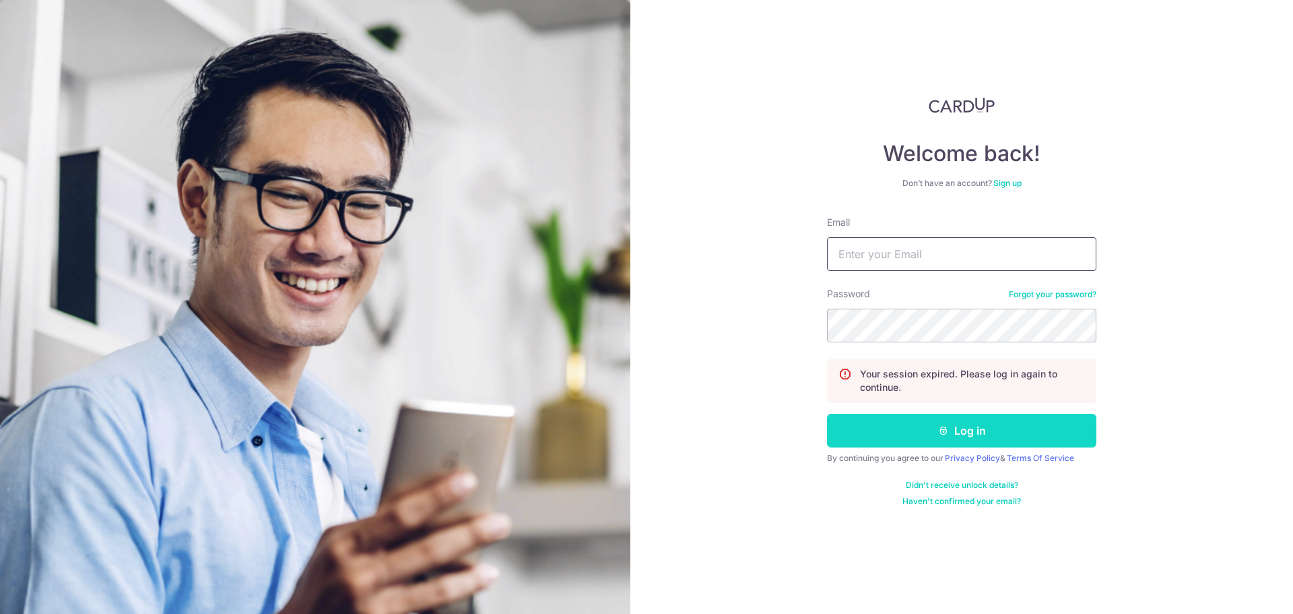
type input "[PERSON_NAME][EMAIL_ADDRESS][DOMAIN_NAME]"
click at [938, 418] on button "Log in" at bounding box center [961, 431] width 269 height 34
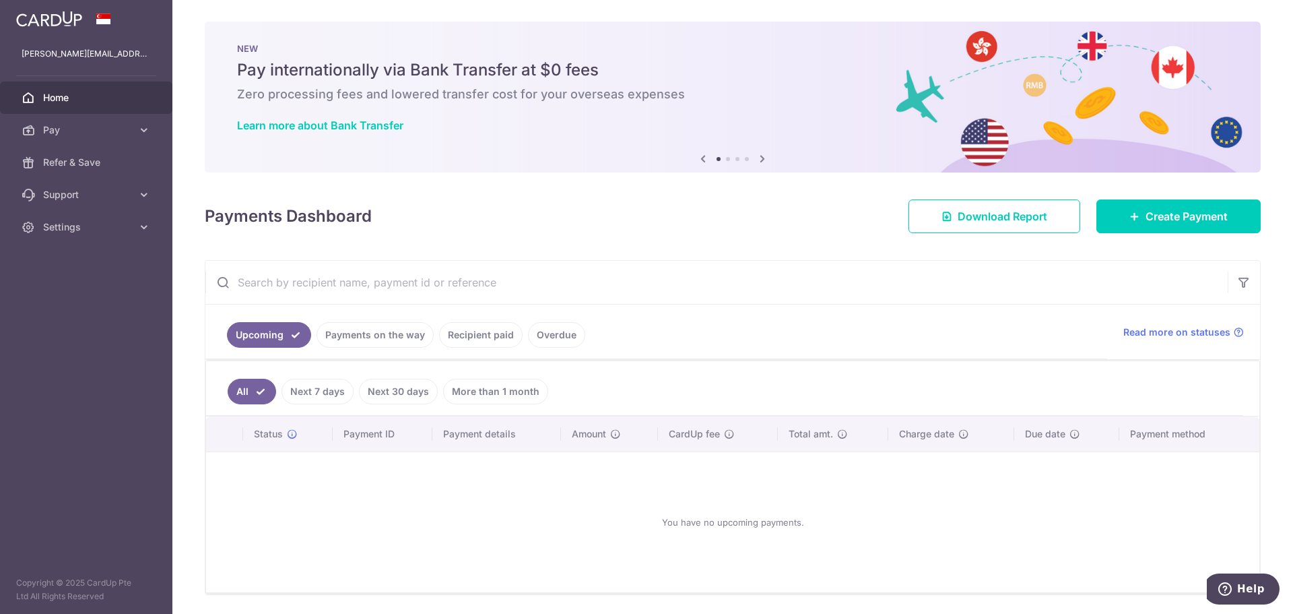
click at [375, 344] on link "Payments on the way" at bounding box center [375, 335] width 117 height 26
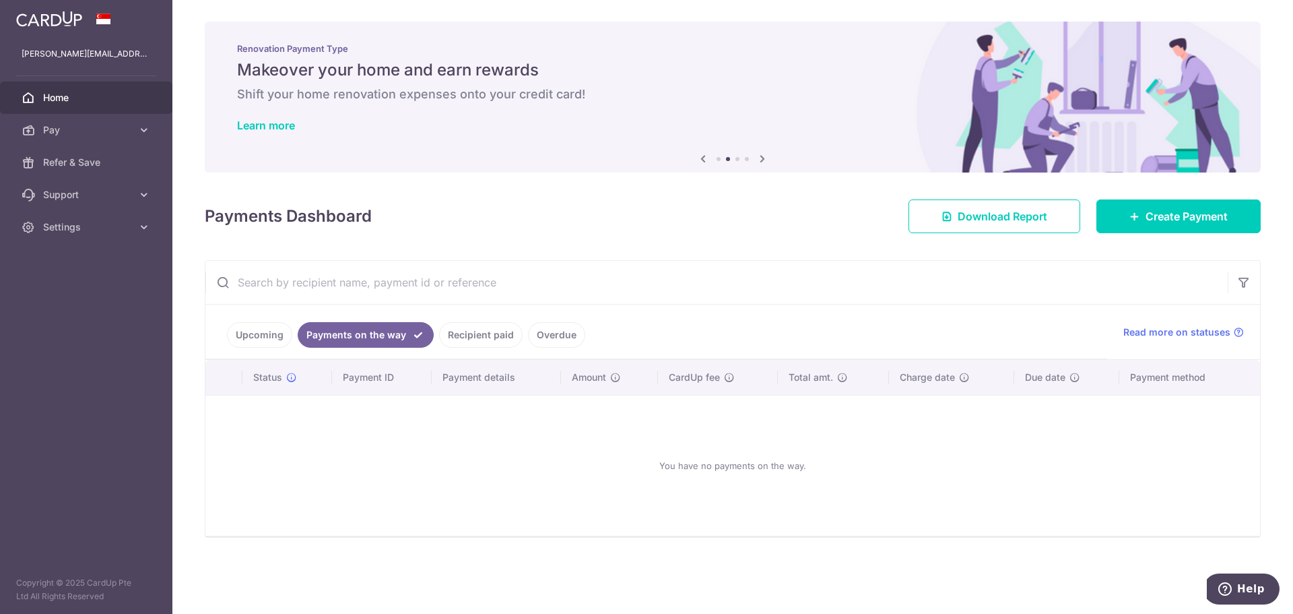
click at [478, 333] on link "Recipient paid" at bounding box center [481, 335] width 84 height 26
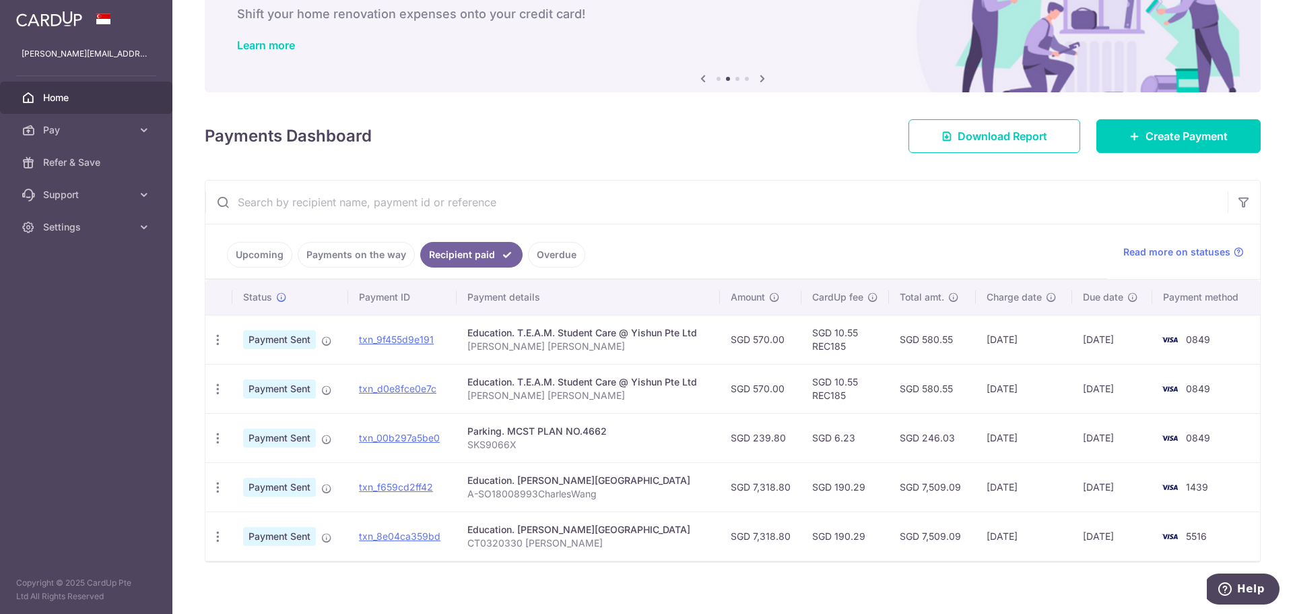
scroll to position [92, 0]
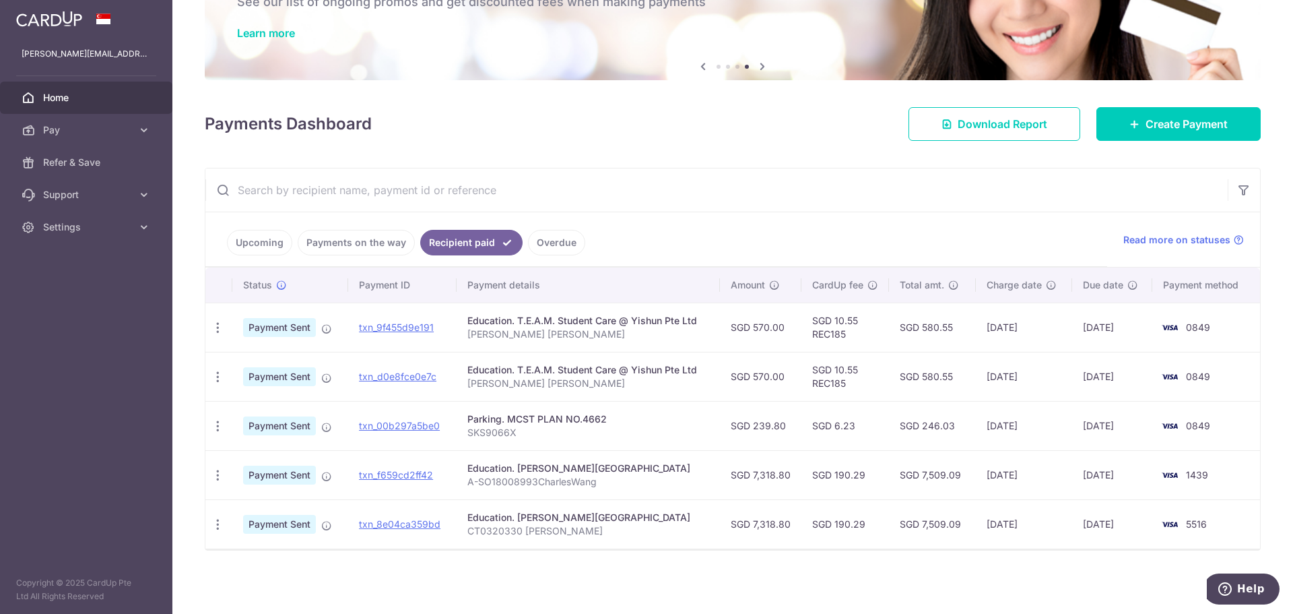
click at [271, 238] on link "Upcoming" at bounding box center [259, 243] width 65 height 26
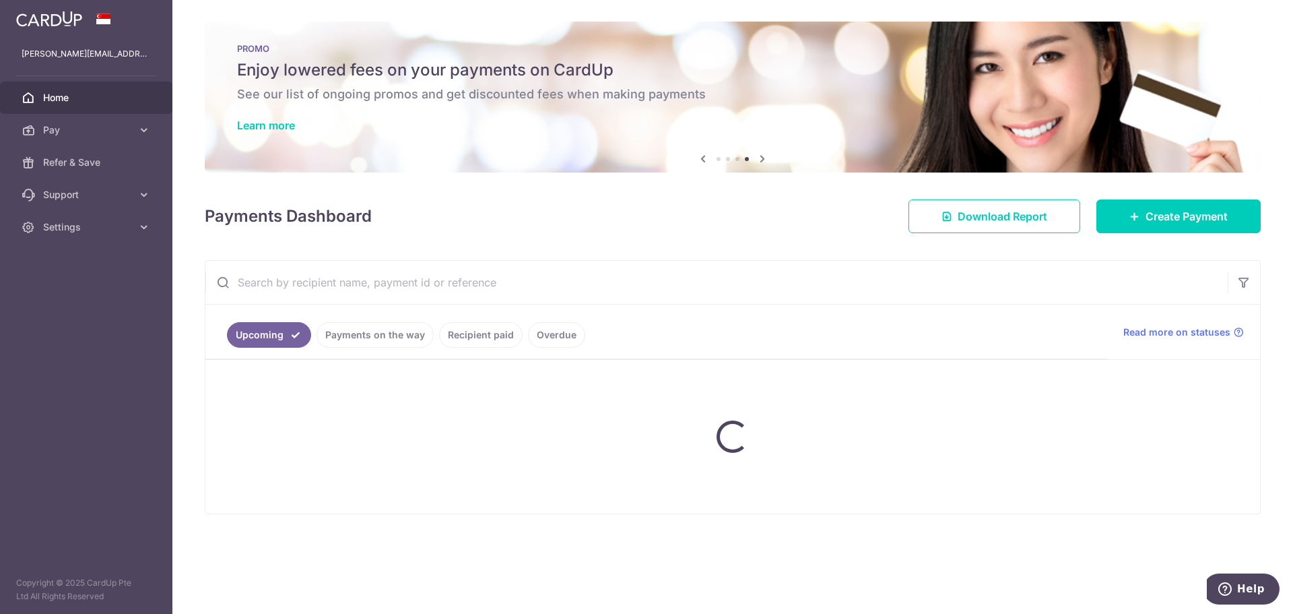
scroll to position [0, 0]
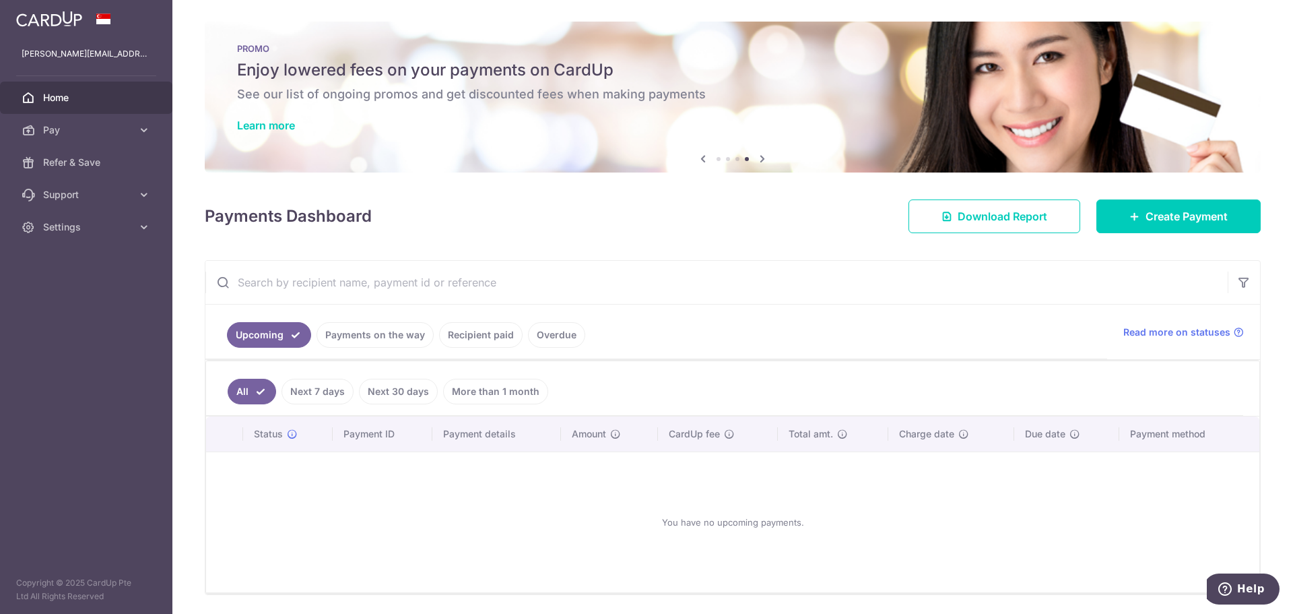
click at [324, 386] on link "Next 7 days" at bounding box center [318, 392] width 72 height 26
click at [396, 393] on link "Next 30 days" at bounding box center [398, 392] width 79 height 26
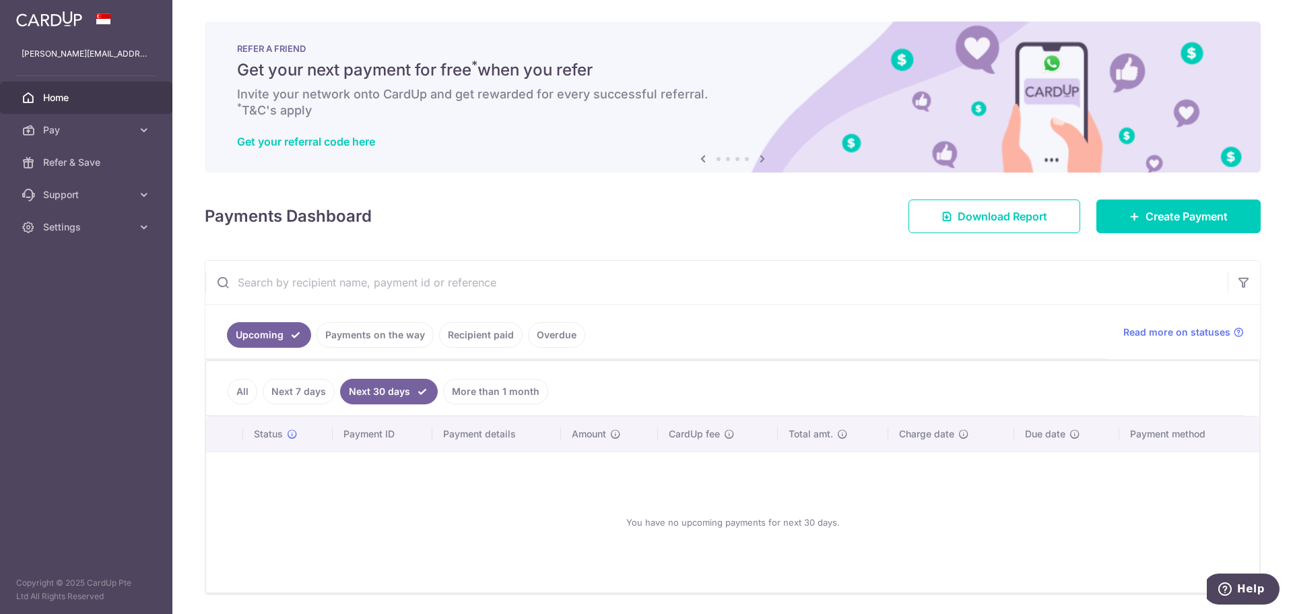
click at [484, 389] on link "More than 1 month" at bounding box center [495, 392] width 105 height 26
click at [243, 393] on link "All" at bounding box center [243, 392] width 30 height 26
click at [319, 395] on link "Next 7 days" at bounding box center [318, 392] width 72 height 26
